Goal: Navigation & Orientation: Find specific page/section

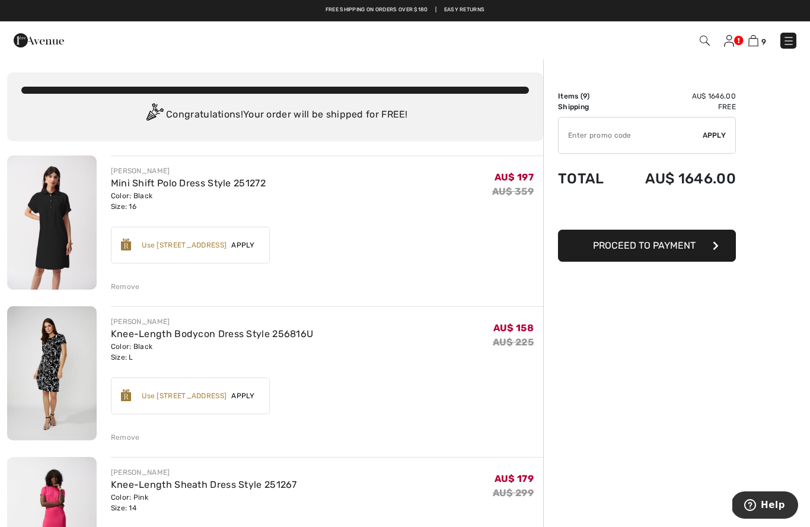
click at [791, 42] on img at bounding box center [789, 41] width 12 height 12
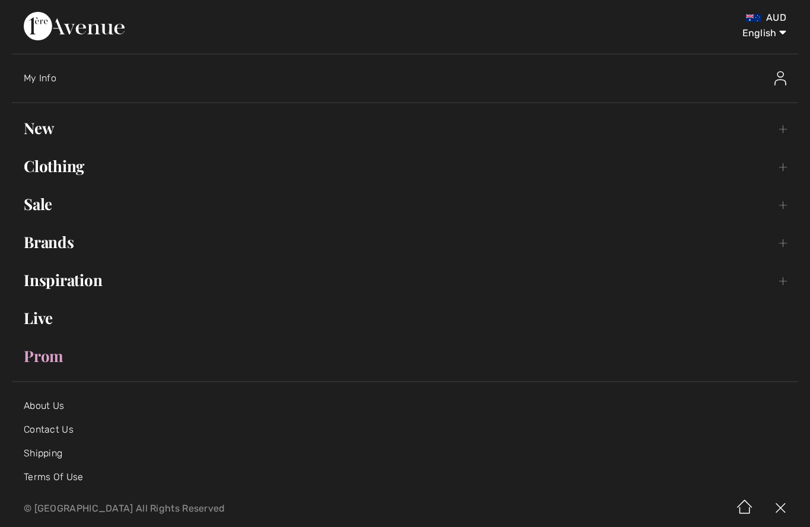
click at [57, 206] on link "Sale Toggle submenu" at bounding box center [405, 204] width 787 height 26
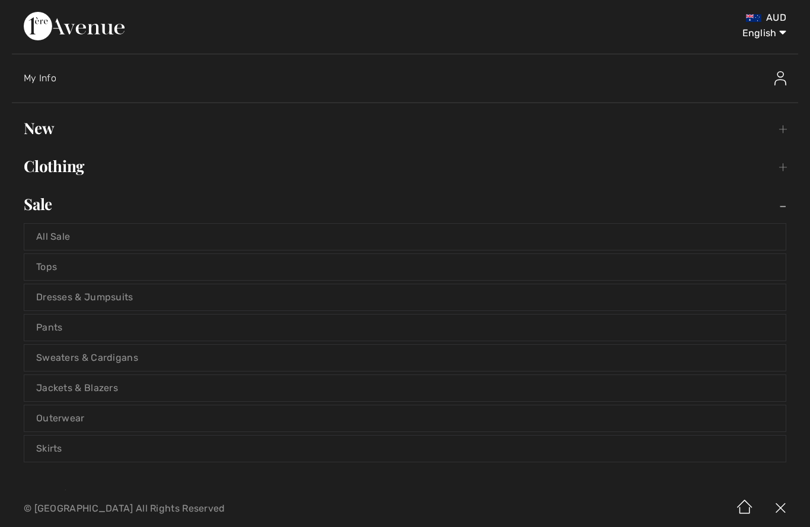
click at [132, 234] on link "All Sale" at bounding box center [405, 237] width 762 height 26
click at [62, 234] on link "All Sale" at bounding box center [405, 237] width 762 height 26
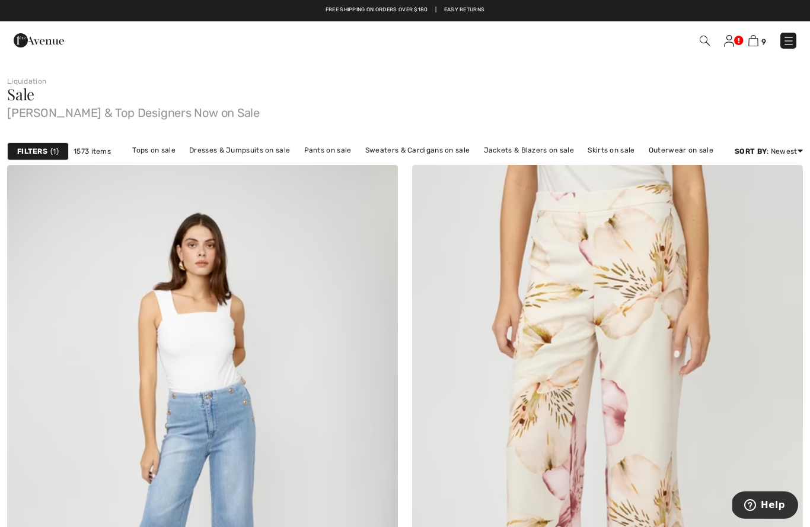
click at [792, 41] on img at bounding box center [789, 41] width 12 height 12
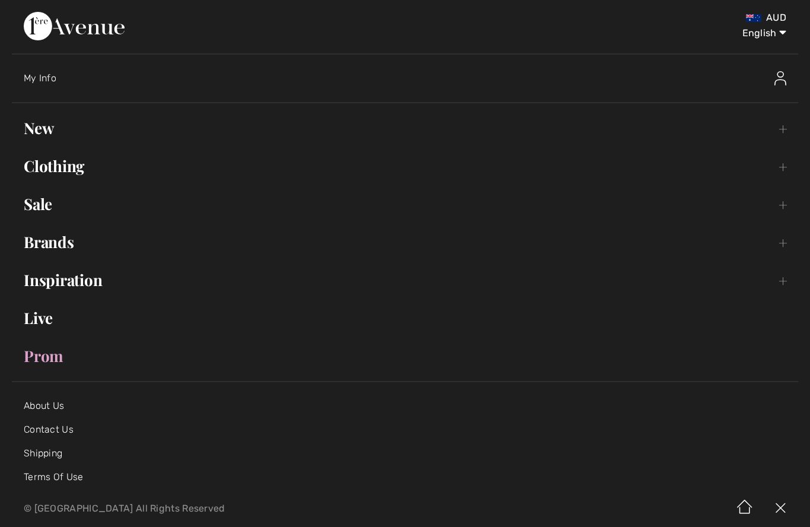
click at [49, 320] on link "Live" at bounding box center [405, 318] width 787 height 26
